Goal: Task Accomplishment & Management: Manage account settings

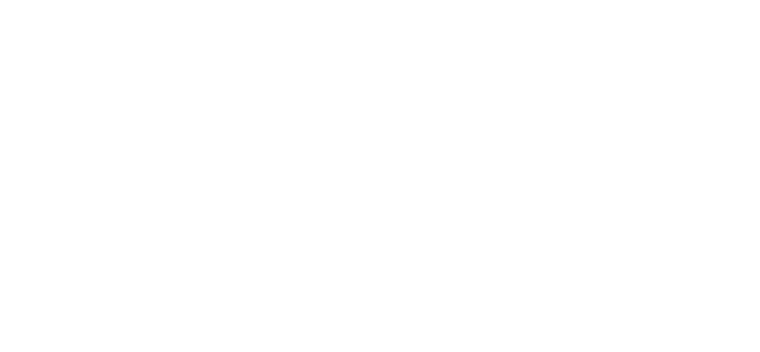
click at [405, 0] on body "Texto original Valora esta traducción Tu opinión servirá para ayudar a mejorar …" at bounding box center [380, 0] width 760 height 0
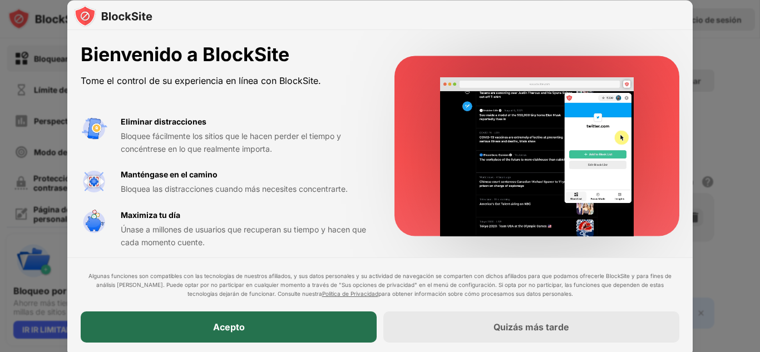
click at [172, 321] on div "Acepto" at bounding box center [229, 326] width 296 height 31
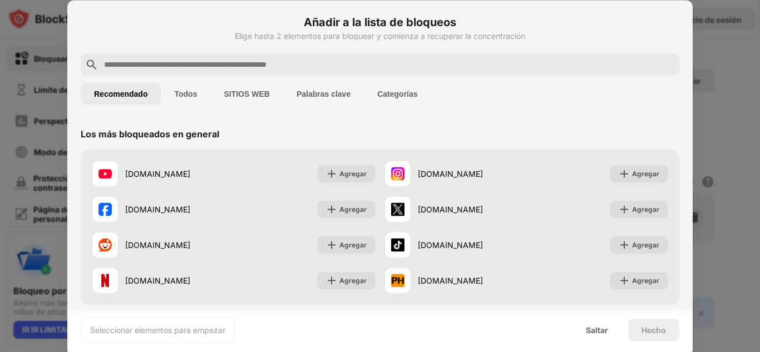
click at [185, 97] on font "Todos" at bounding box center [185, 93] width 23 height 9
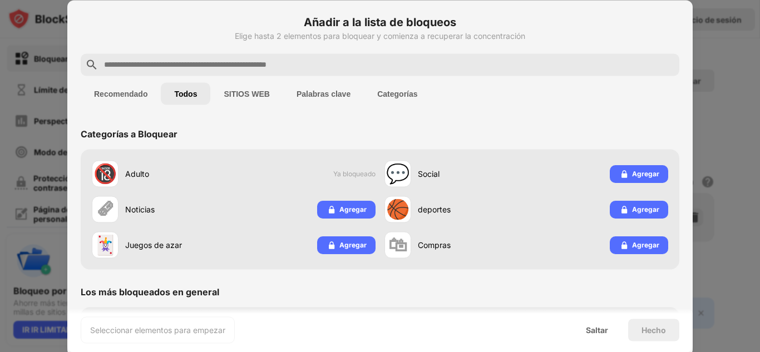
click at [245, 62] on input "text" at bounding box center [389, 64] width 572 height 13
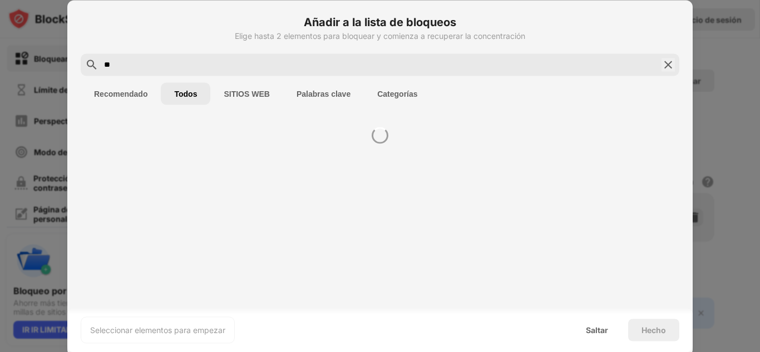
type input "*"
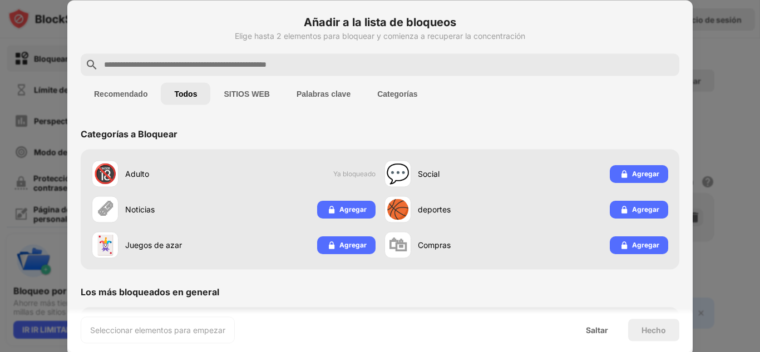
click at [268, 82] on button "SITIOS WEB" at bounding box center [246, 93] width 72 height 22
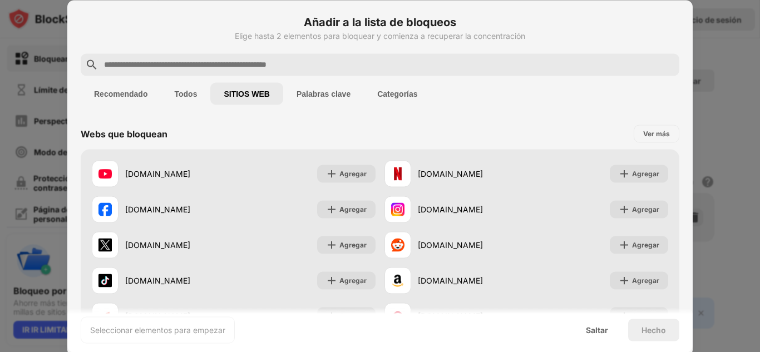
click at [317, 91] on font "Palabras clave" at bounding box center [323, 93] width 54 height 9
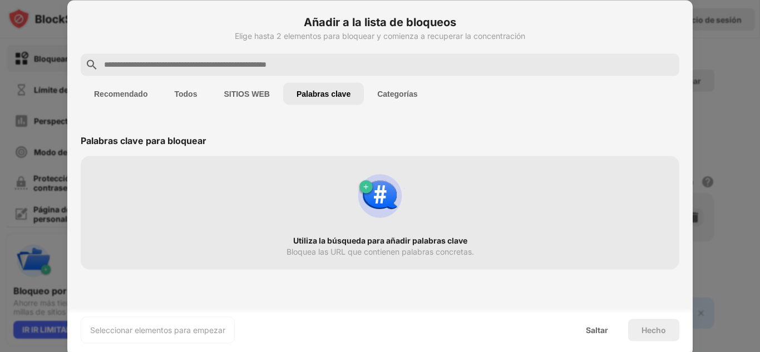
click at [390, 91] on font "Categorías" at bounding box center [397, 93] width 40 height 9
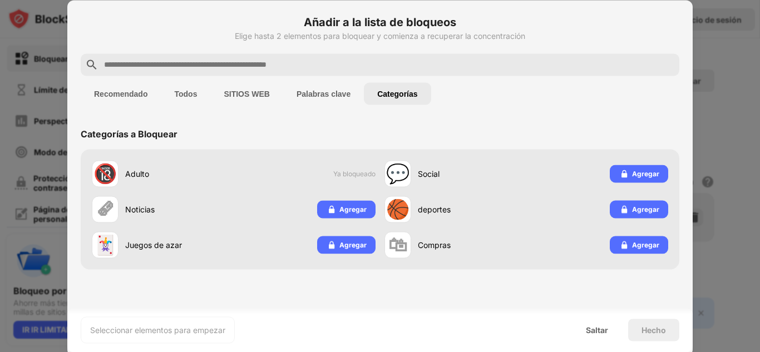
click at [244, 92] on font "SITIOS WEB" at bounding box center [247, 93] width 46 height 9
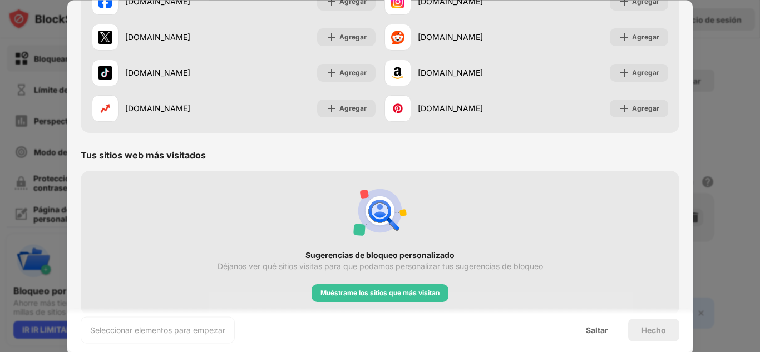
scroll to position [216, 0]
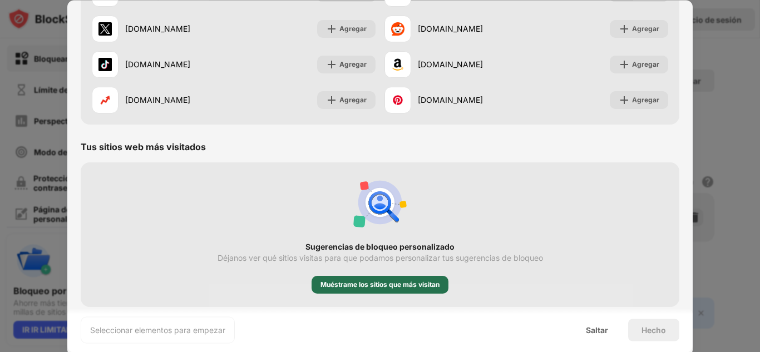
click at [401, 285] on font "Muéstrame los sitios que más visitan" at bounding box center [379, 284] width 119 height 8
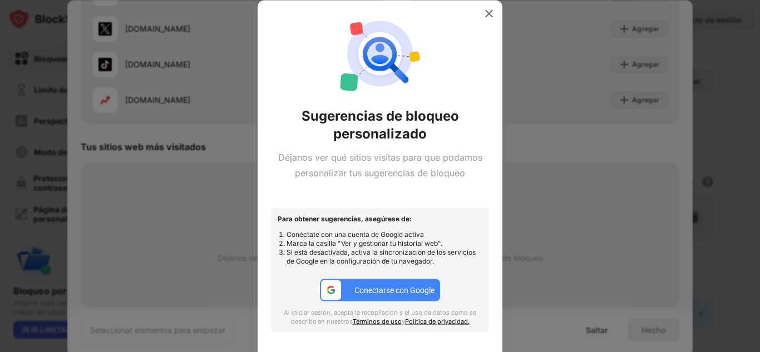
click at [381, 291] on font "Conectarse con Google" at bounding box center [394, 290] width 80 height 9
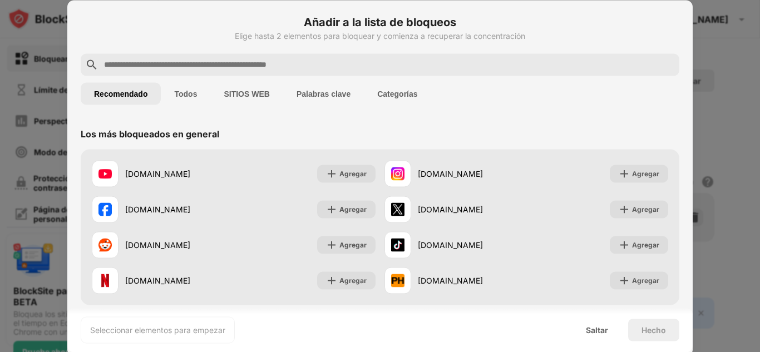
click at [304, 92] on font "Palabras clave" at bounding box center [323, 93] width 54 height 9
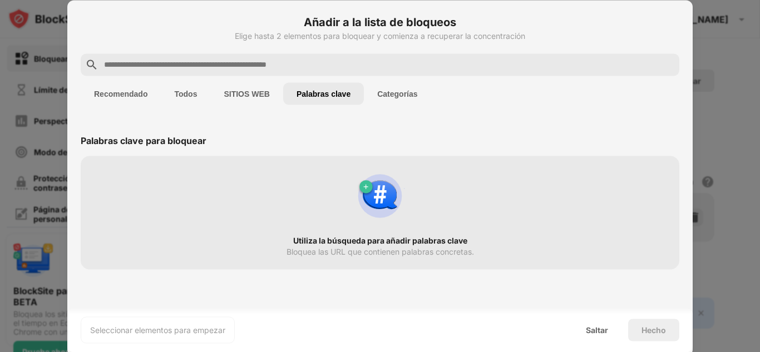
drag, startPoint x: 235, startPoint y: 77, endPoint x: 257, endPoint y: 94, distance: 27.7
click at [257, 94] on div "Recomendado Todos SITIOS WEB Palabras clave Categorías" at bounding box center [380, 94] width 598 height 36
click at [257, 94] on font "SITIOS WEB" at bounding box center [247, 93] width 46 height 9
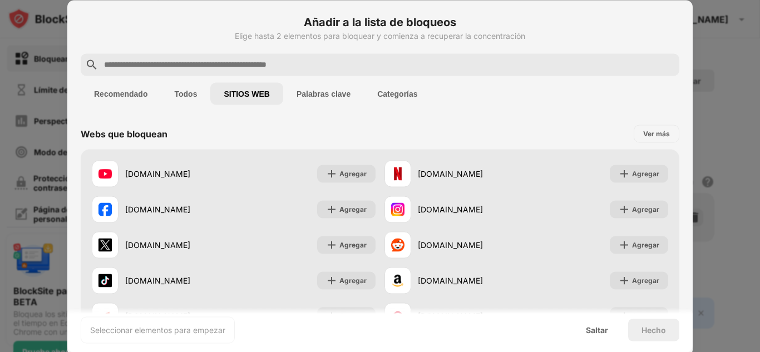
click at [181, 83] on button "Todos" at bounding box center [185, 93] width 49 height 22
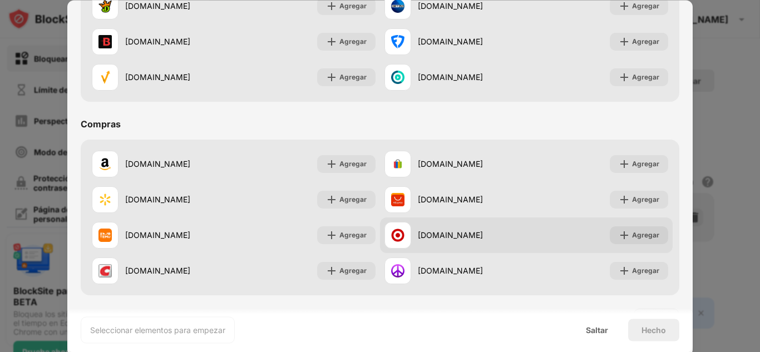
scroll to position [1324, 0]
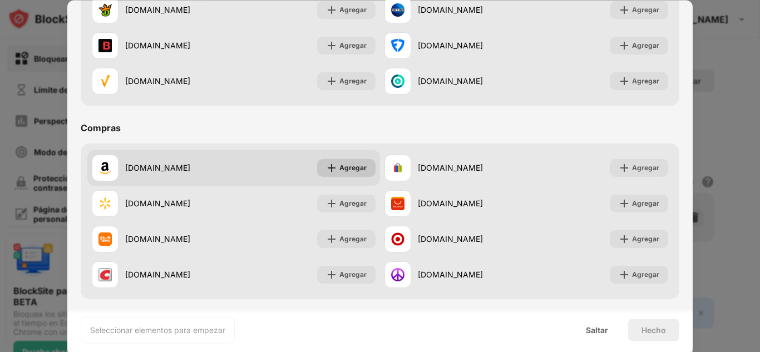
click at [350, 166] on font "Agregar" at bounding box center [352, 167] width 27 height 8
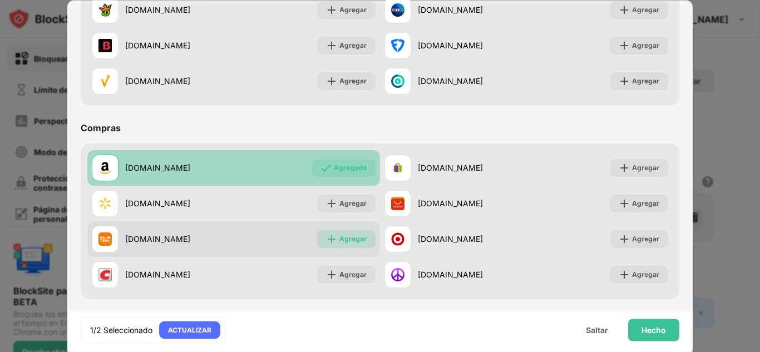
click at [339, 240] on font "Agregar" at bounding box center [352, 239] width 27 height 8
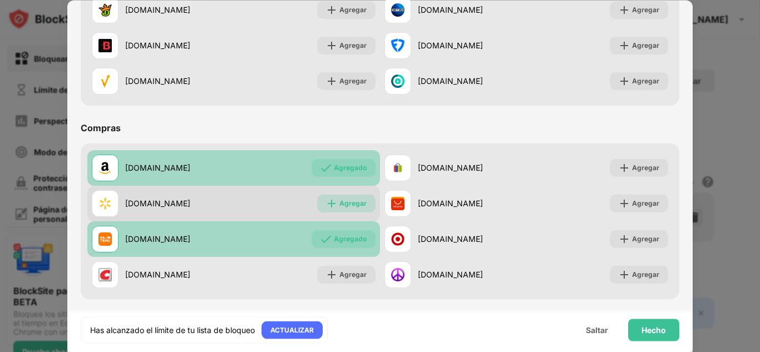
click at [349, 207] on font "Agregar" at bounding box center [352, 203] width 27 height 8
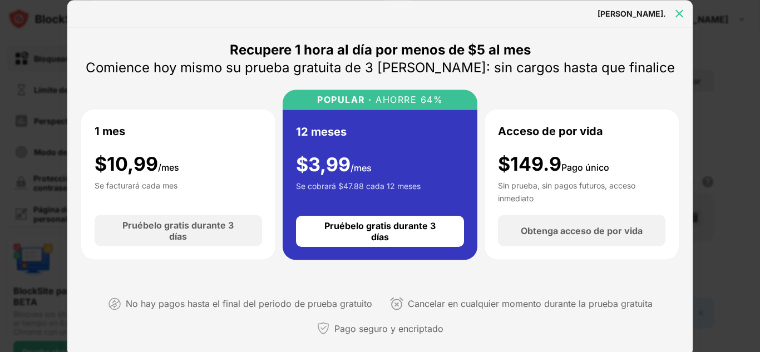
click at [678, 16] on img at bounding box center [678, 13] width 11 height 11
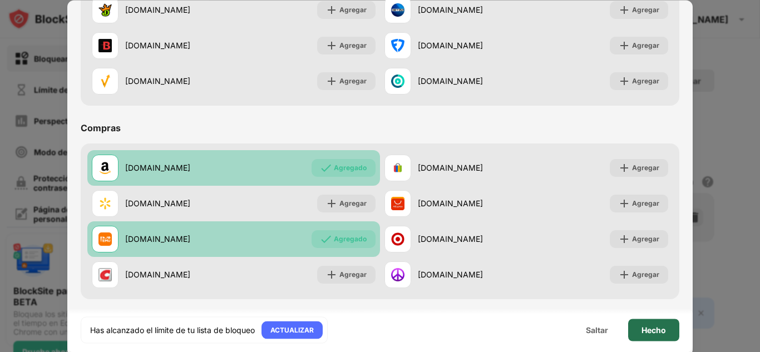
click at [643, 321] on div "Hecho" at bounding box center [653, 330] width 51 height 22
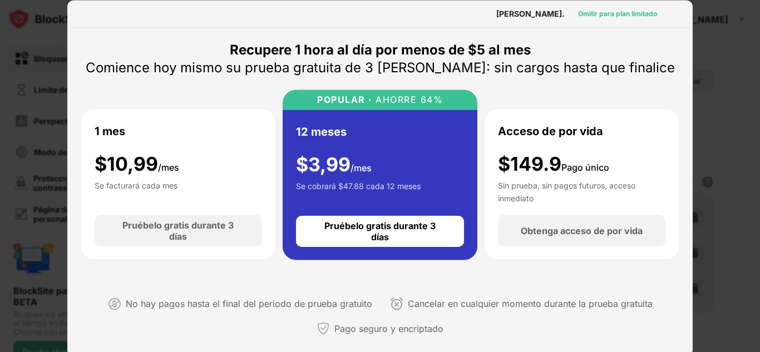
click at [618, 6] on div "Omitir para plan limitado" at bounding box center [617, 13] width 97 height 18
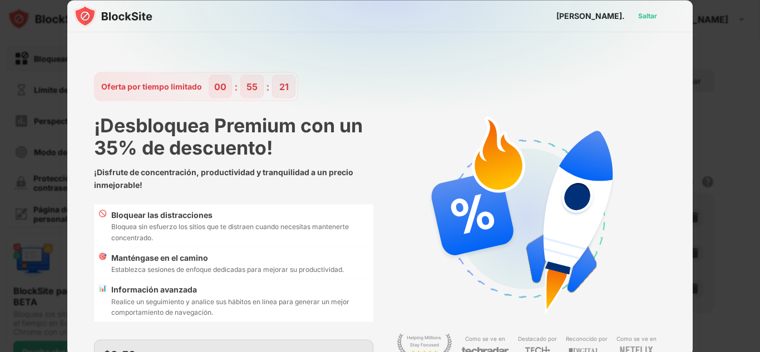
click at [638, 12] on font "Saltar" at bounding box center [647, 15] width 19 height 8
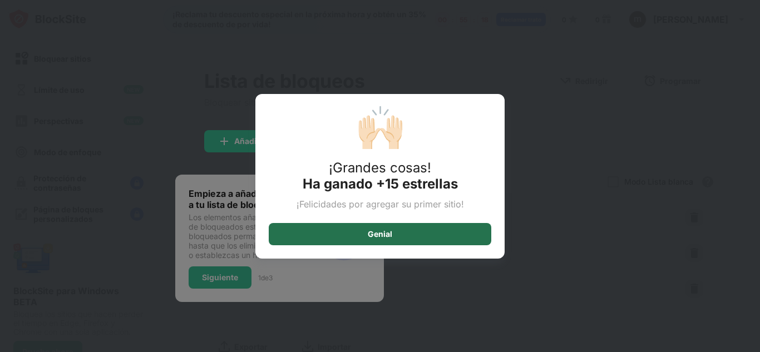
click at [383, 239] on div "Genial" at bounding box center [380, 234] width 222 height 22
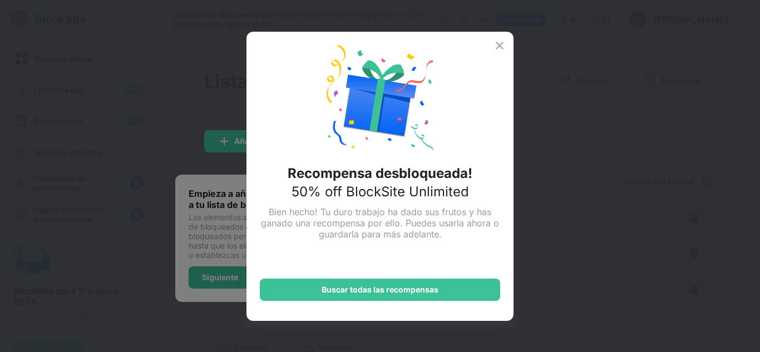
click at [383, 239] on div "Recompensa desbloqueada! 50% off BlockSite Unlimited Bien hecho! Tu duro trabaj…" at bounding box center [379, 176] width 267 height 289
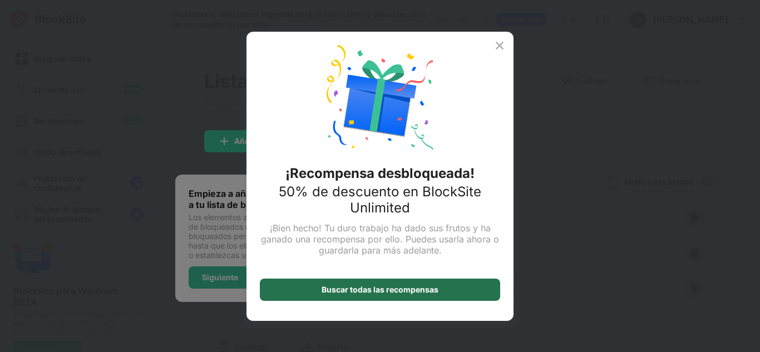
click at [398, 290] on font "Buscar todas las recompensas" at bounding box center [379, 289] width 117 height 9
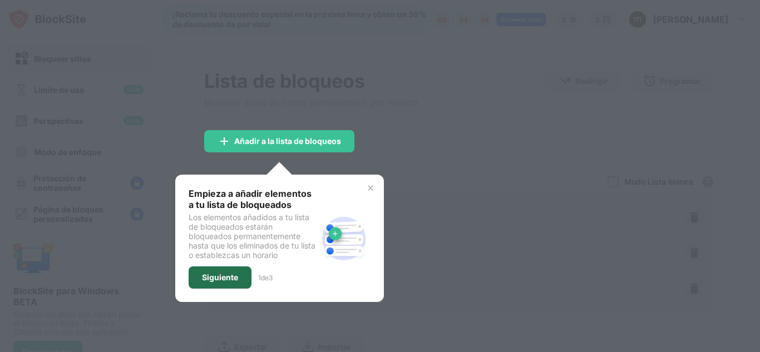
click at [222, 279] on font "Siguiente" at bounding box center [220, 276] width 36 height 9
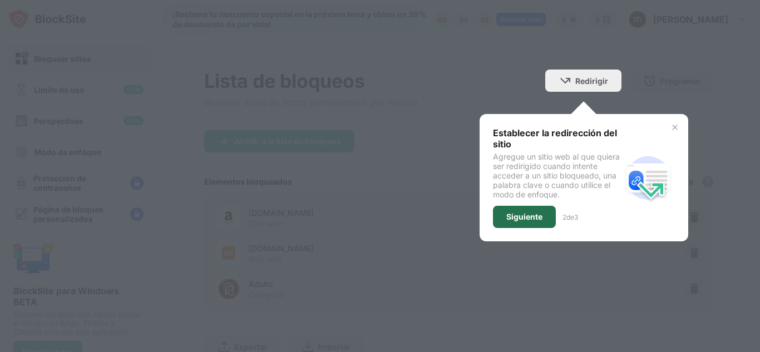
click at [527, 216] on font "Siguiente" at bounding box center [524, 216] width 36 height 9
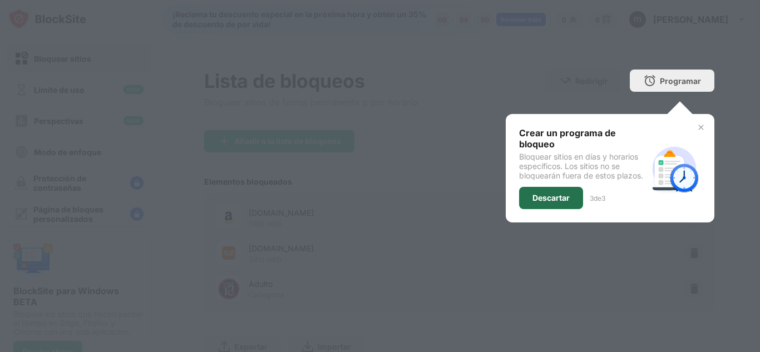
click at [538, 191] on div "Descartar" at bounding box center [551, 198] width 64 height 22
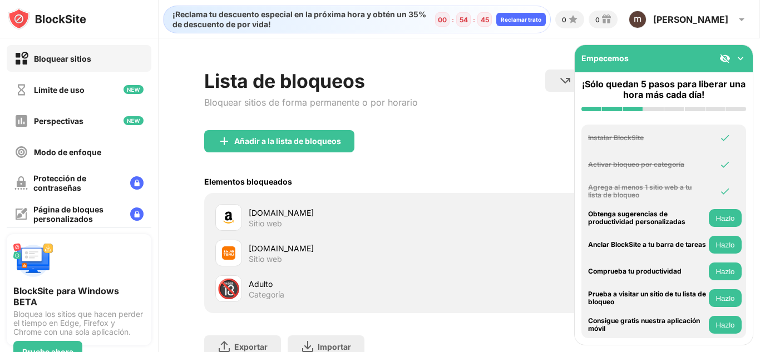
click at [725, 241] on font "Hazlo" at bounding box center [724, 245] width 19 height 8
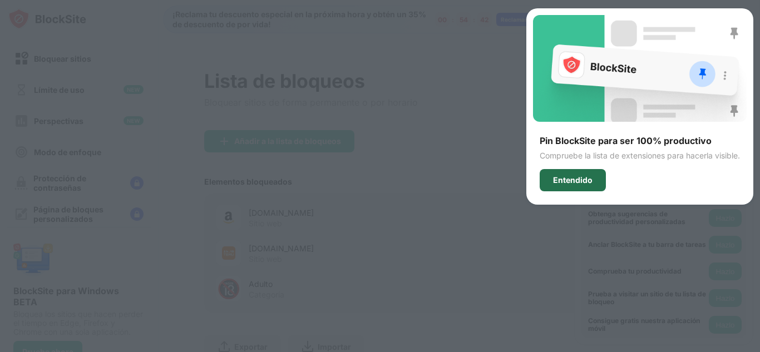
click at [581, 178] on font "Entendido" at bounding box center [572, 179] width 39 height 9
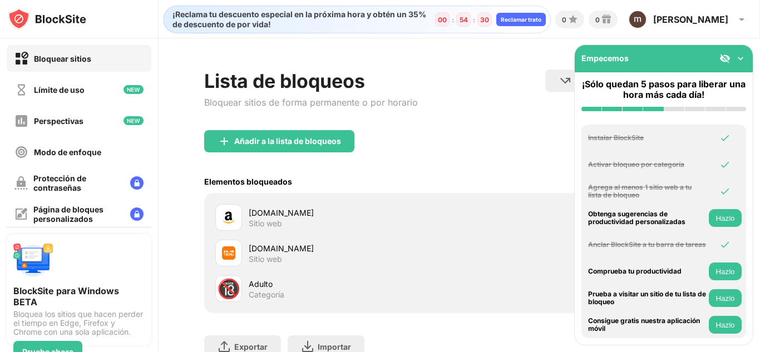
click at [716, 219] on font "Hazlo" at bounding box center [724, 218] width 19 height 8
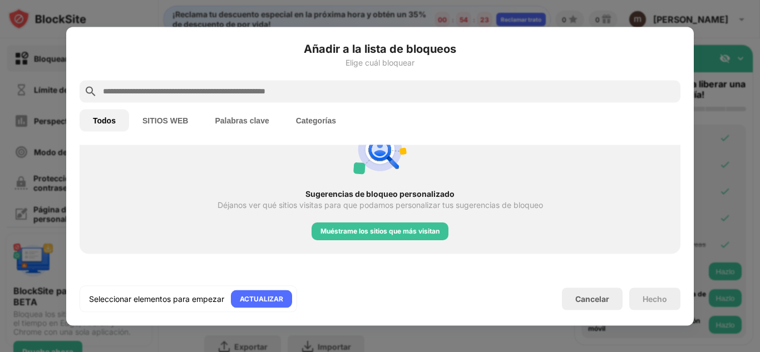
scroll to position [456, 0]
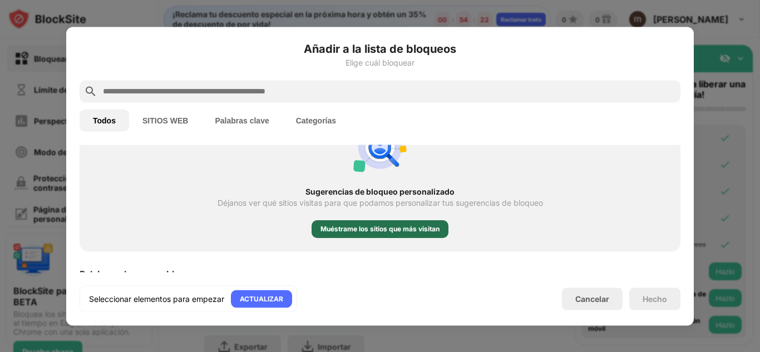
click at [355, 231] on font "Muéstrame los sitios que más visitan" at bounding box center [379, 229] width 119 height 8
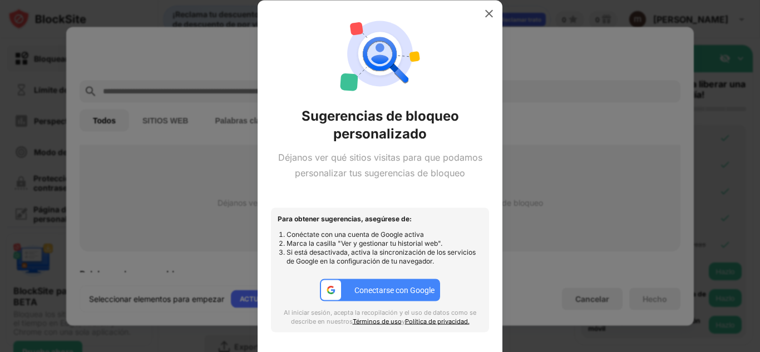
click at [374, 289] on font "Conectarse con Google" at bounding box center [394, 290] width 80 height 9
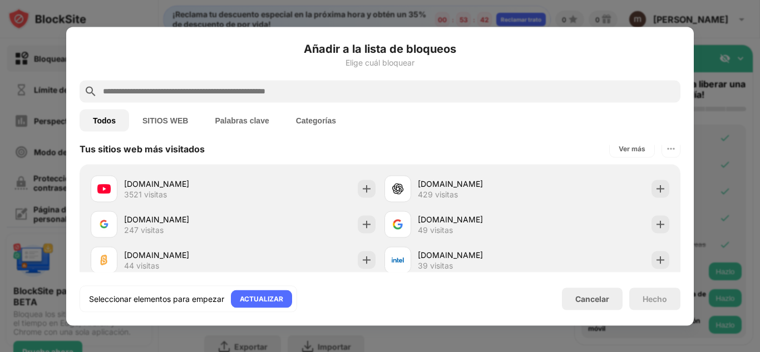
scroll to position [392, 0]
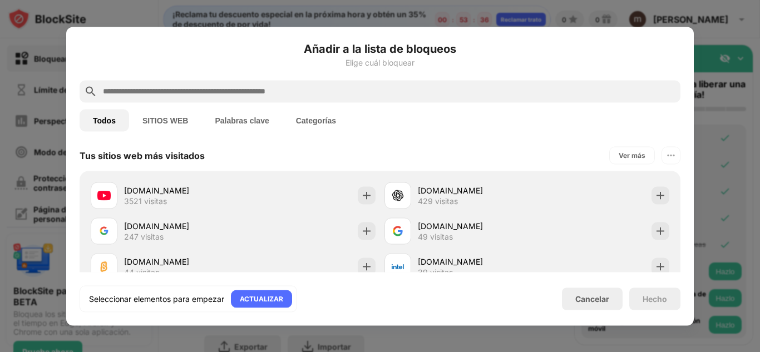
click at [241, 128] on button "Palabras clave" at bounding box center [241, 120] width 81 height 22
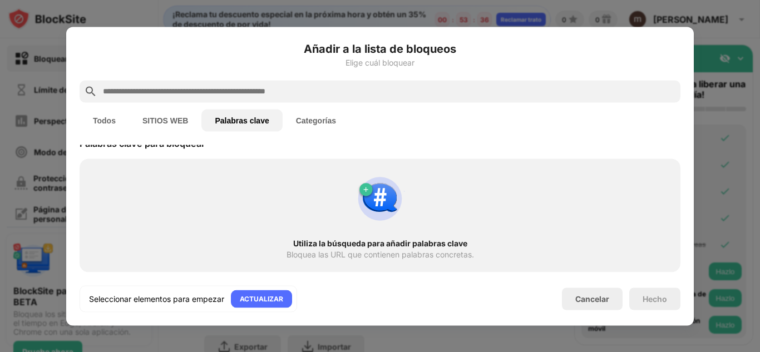
scroll to position [0, 0]
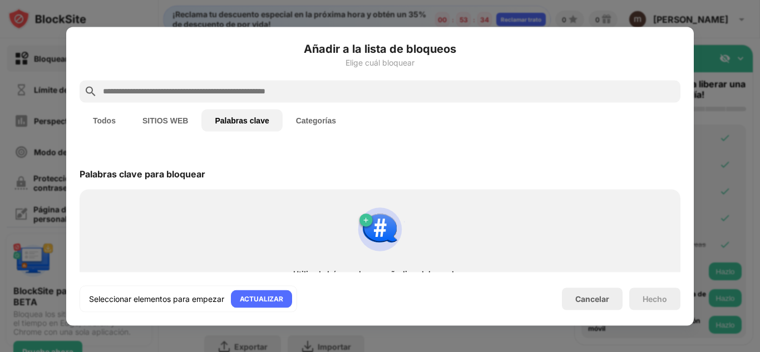
click at [166, 111] on button "SITIOS WEB" at bounding box center [165, 120] width 72 height 22
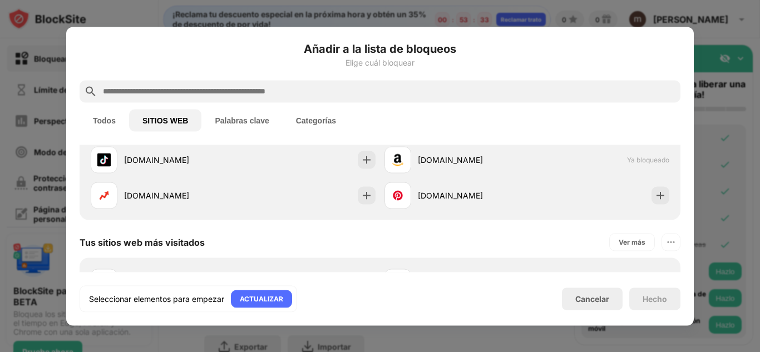
scroll to position [155, 0]
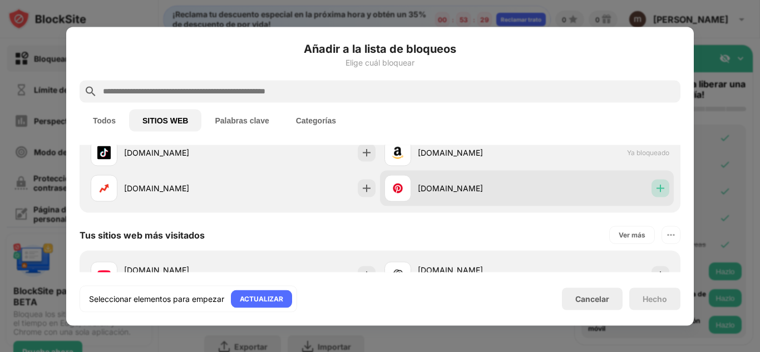
click at [654, 188] on img at bounding box center [659, 187] width 11 height 11
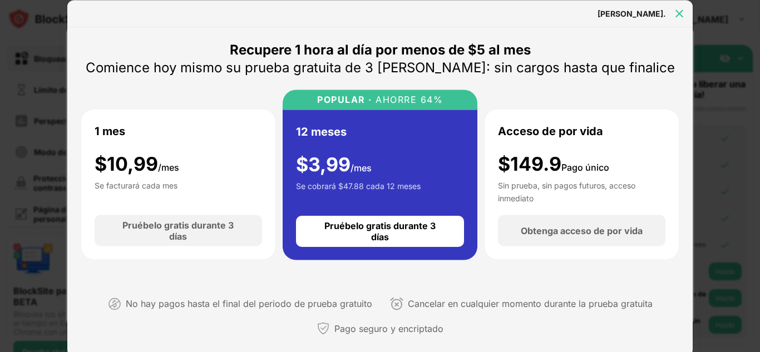
click at [673, 14] on img at bounding box center [678, 13] width 11 height 11
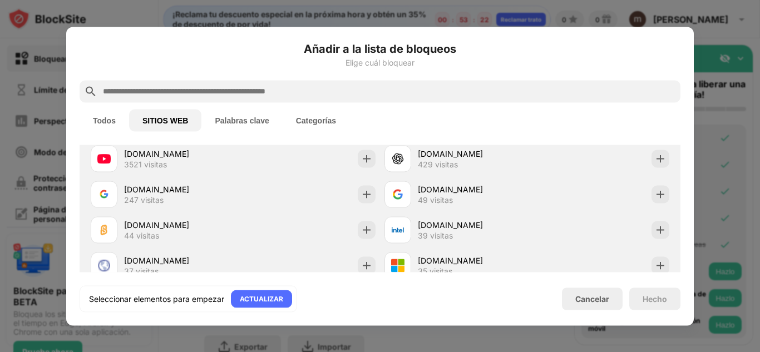
scroll to position [274, 0]
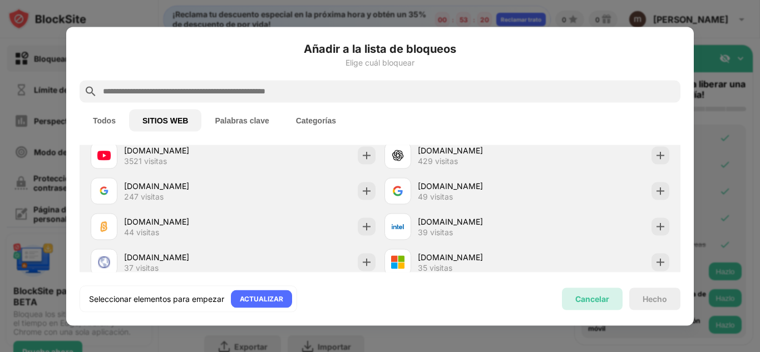
click at [595, 299] on font "Cancelar" at bounding box center [592, 298] width 34 height 9
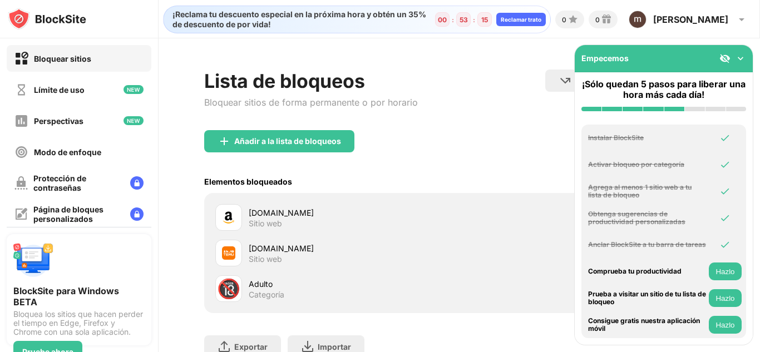
click at [723, 272] on font "Hazlo" at bounding box center [724, 271] width 19 height 8
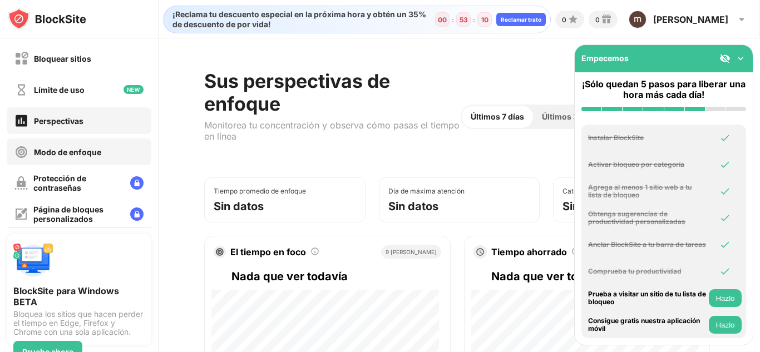
click at [85, 164] on div "Modo de enfoque" at bounding box center [79, 151] width 145 height 27
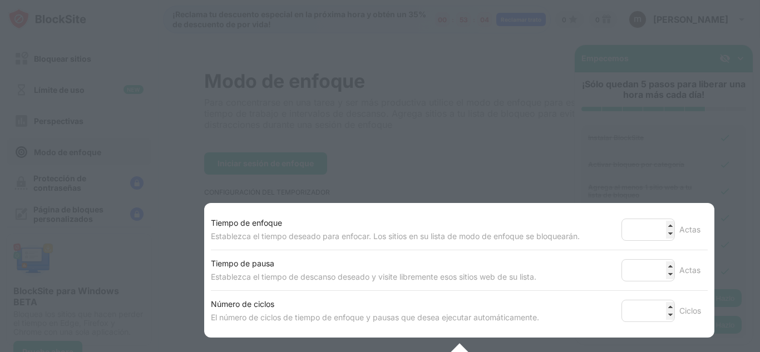
click at [661, 218] on div "Tiempo de enfoque Establezca el tiempo deseado para enfocar. Los sitios en su l…" at bounding box center [459, 230] width 497 height 40
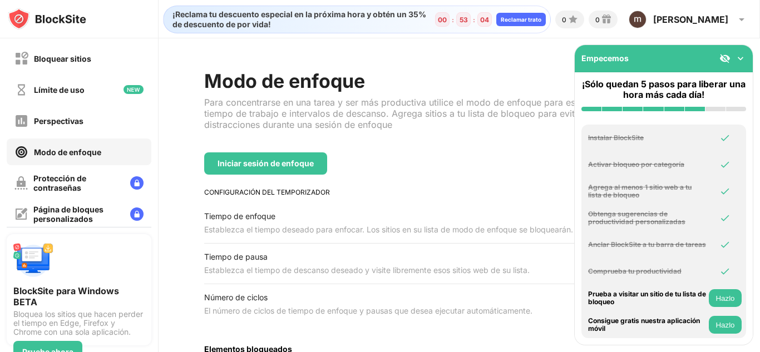
click at [661, 218] on font "Obtenga sugerencias de productividad personalizadas" at bounding box center [636, 218] width 97 height 16
click at [76, 185] on font "Protección de contraseñas" at bounding box center [59, 182] width 53 height 19
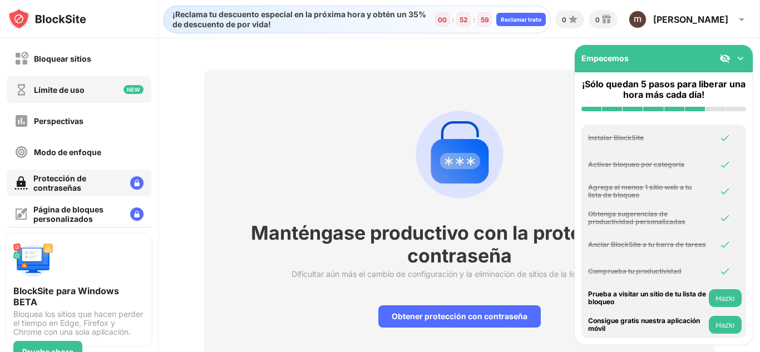
click at [87, 95] on div "Límite de uso" at bounding box center [79, 89] width 145 height 27
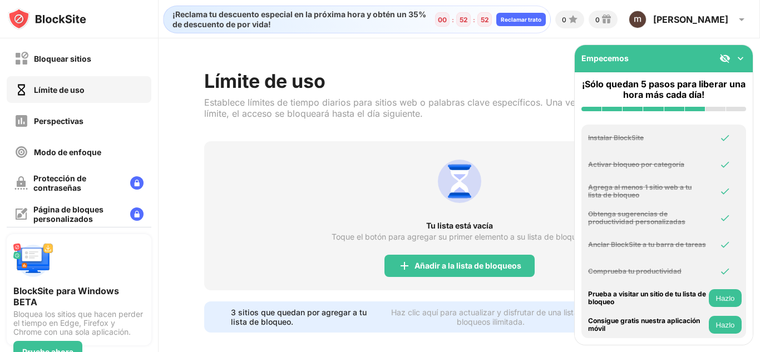
click at [719, 298] on font "Hazlo" at bounding box center [724, 298] width 19 height 8
click at [714, 321] on button "Hazlo" at bounding box center [724, 325] width 33 height 18
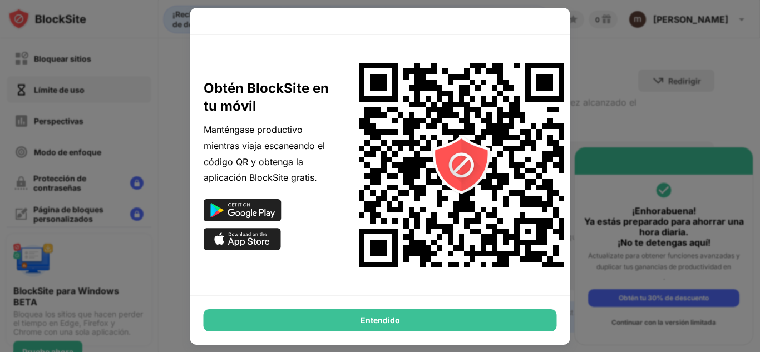
click at [455, 324] on div "Entendido" at bounding box center [380, 320] width 353 height 22
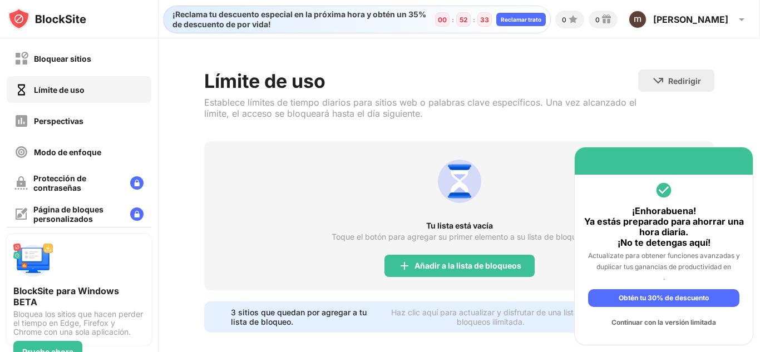
click at [654, 329] on div "Continuar con la versión limitada" at bounding box center [663, 323] width 151 height 18
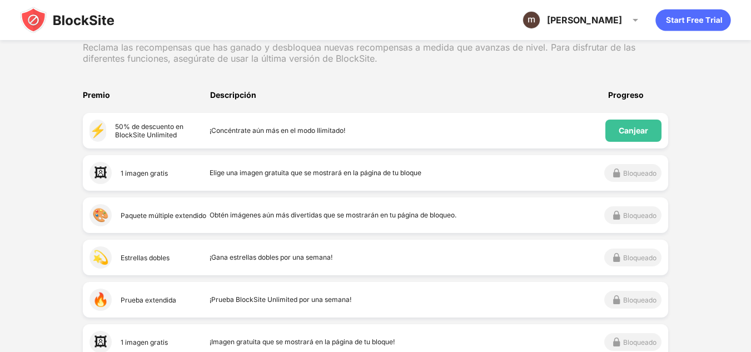
scroll to position [178, 0]
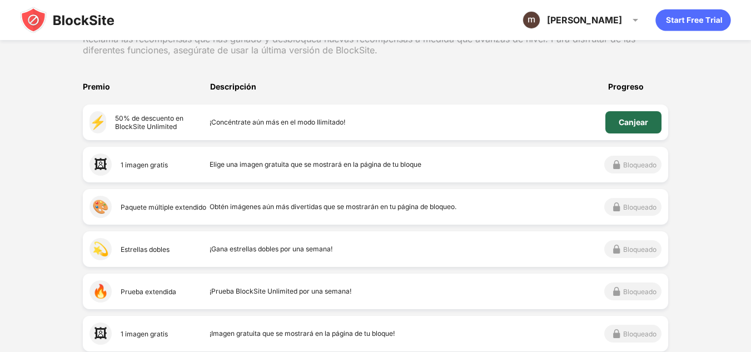
click at [631, 115] on div "Canjear" at bounding box center [634, 122] width 56 height 22
